Goal: Navigation & Orientation: Find specific page/section

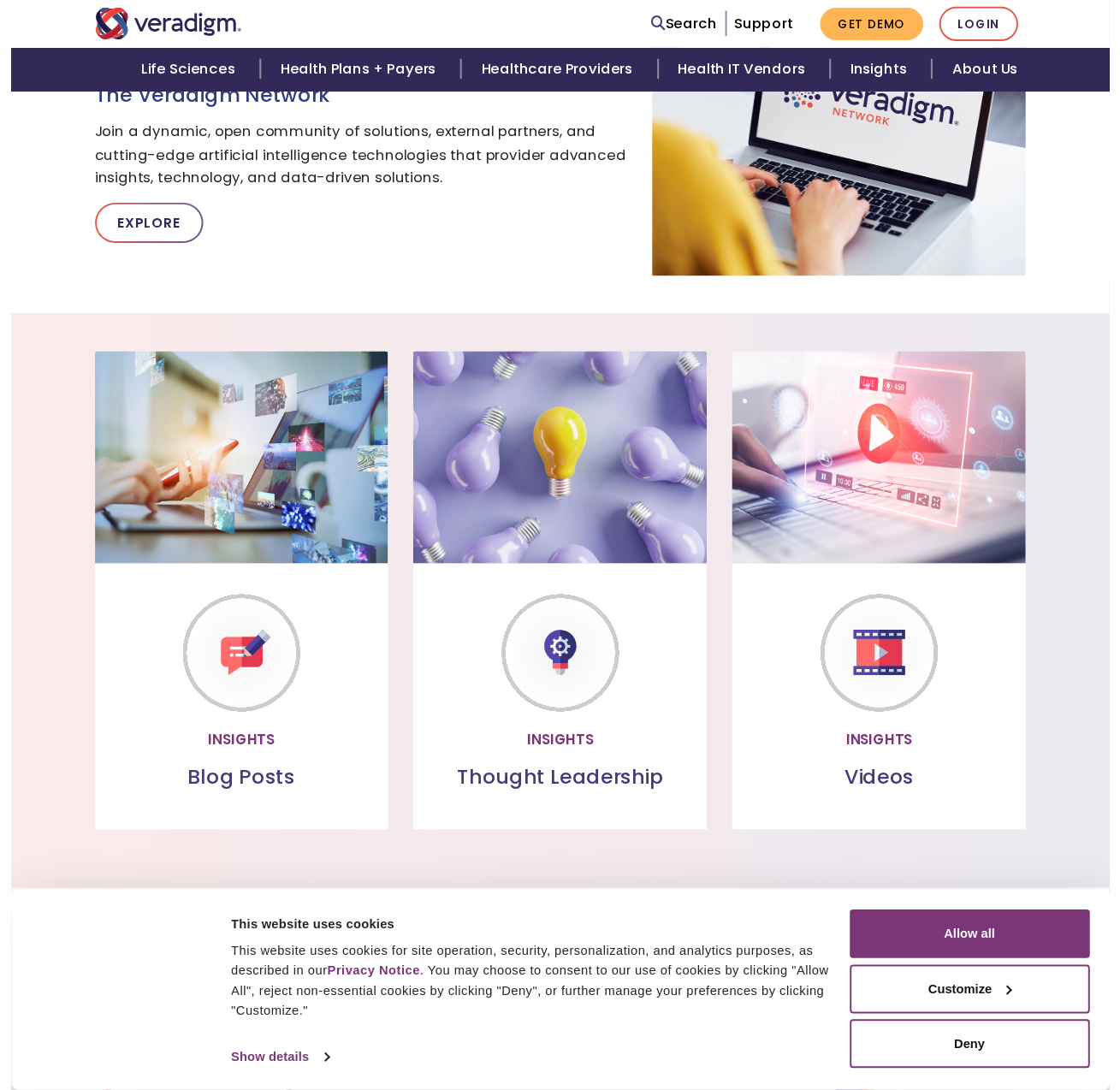
scroll to position [301, 0]
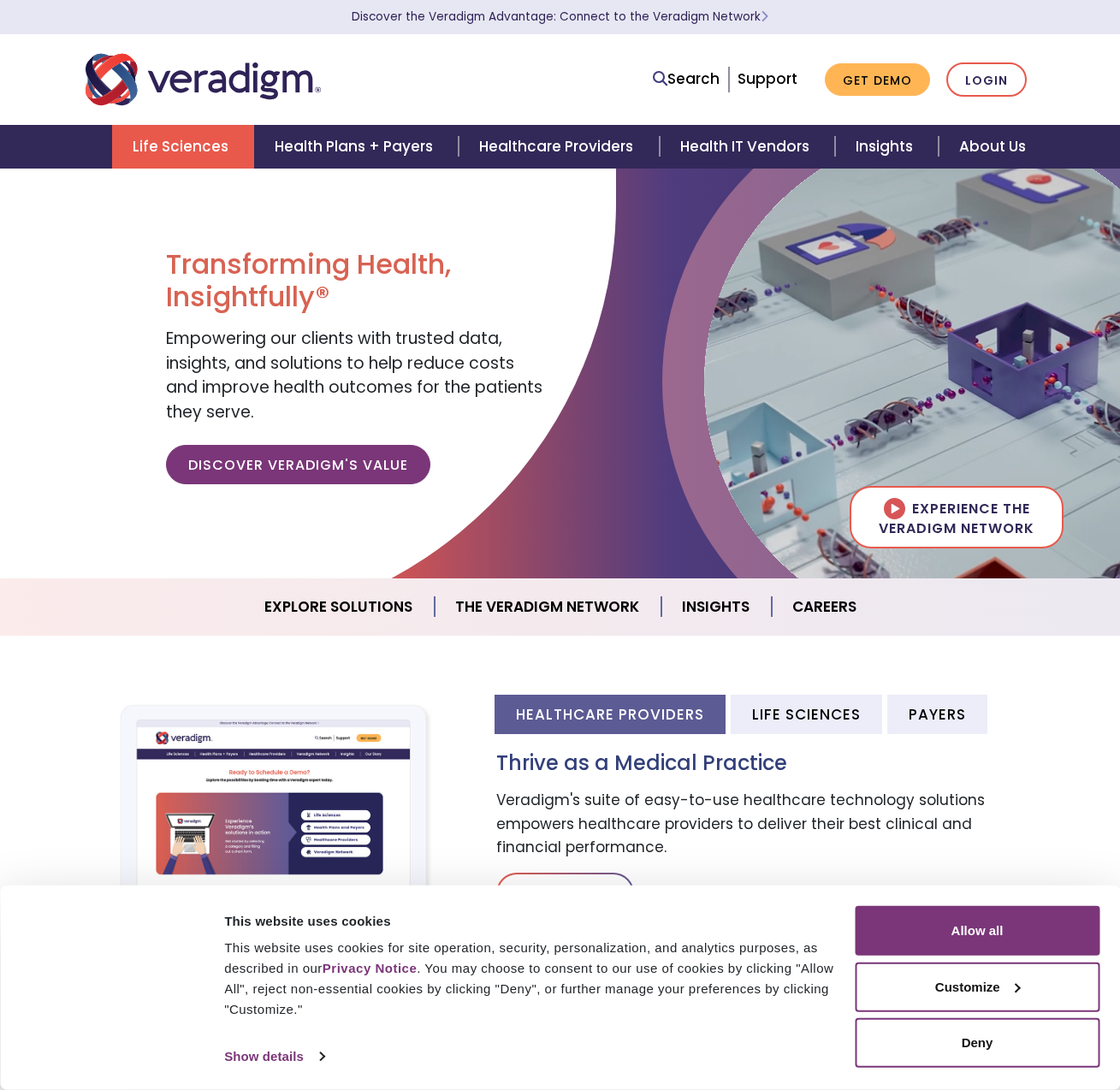
click at [197, 144] on link "Life Sciences" at bounding box center [183, 147] width 142 height 44
